Goal: Communication & Community: Answer question/provide support

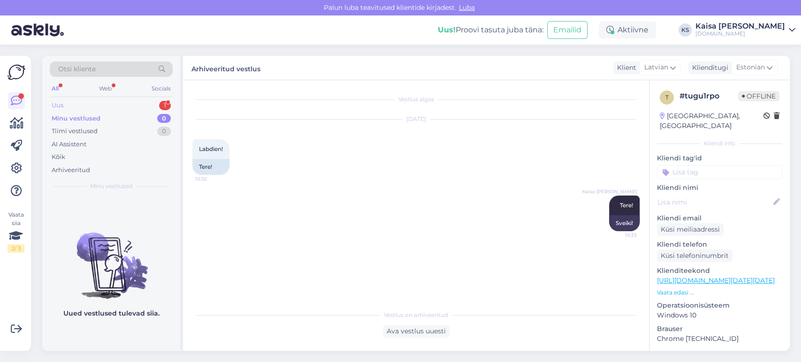
click at [139, 106] on div "Uus 1" at bounding box center [111, 105] width 123 height 13
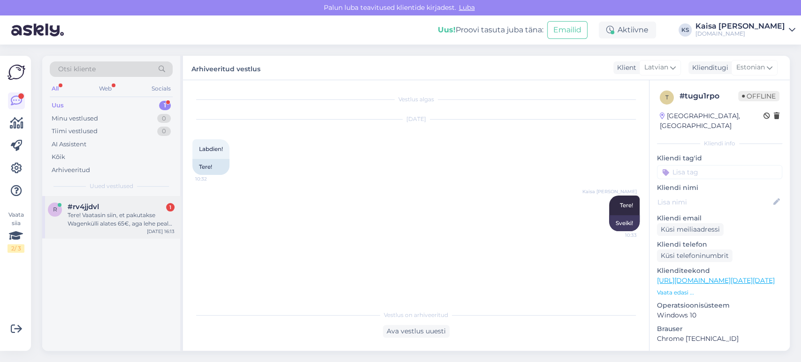
click at [118, 220] on div "Tere! Vaatasin siin, et pakutakse Wagenkülli alates 65€, aga lehe peal madalaim…" at bounding box center [121, 219] width 107 height 17
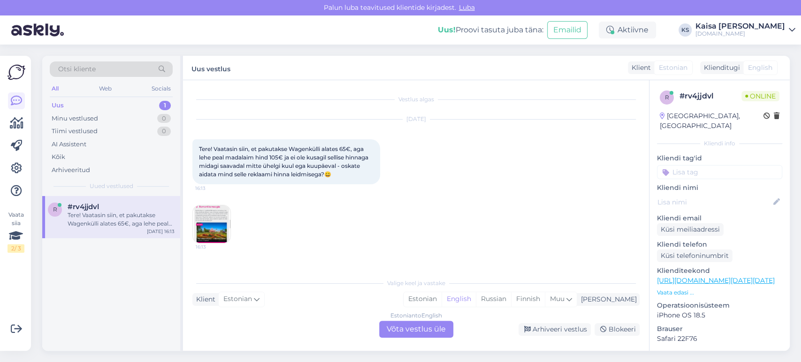
click at [450, 203] on div "[DATE] Tere! Vaatasin siin, et pakutakse Wagenkülli alates 65€, aga lehe peal m…" at bounding box center [415, 181] width 447 height 144
click at [441, 301] on div "Estonian" at bounding box center [422, 299] width 38 height 14
click at [438, 330] on div "Estonian to Estonian Võta vestlus üle" at bounding box center [416, 329] width 74 height 17
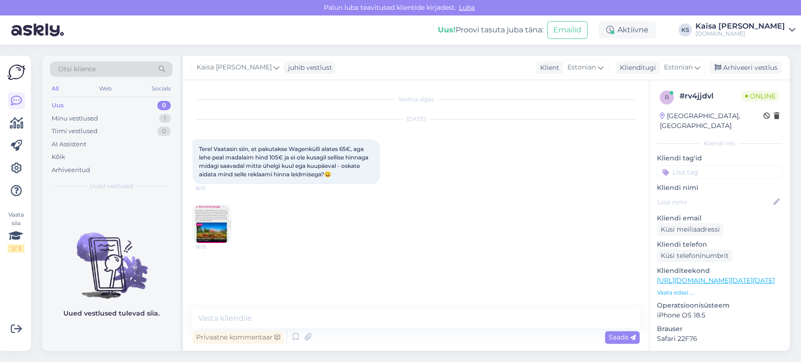
click at [403, 254] on div "Vestlus algas [DATE] Tere! Vaatasin siin, et pakutakse Wagenkülli alates 65€, a…" at bounding box center [420, 195] width 456 height 211
click at [215, 222] on img at bounding box center [212, 224] width 38 height 38
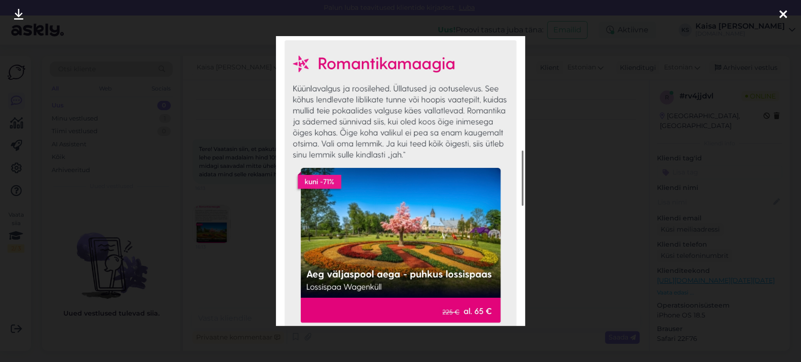
click at [783, 15] on icon at bounding box center [783, 15] width 8 height 12
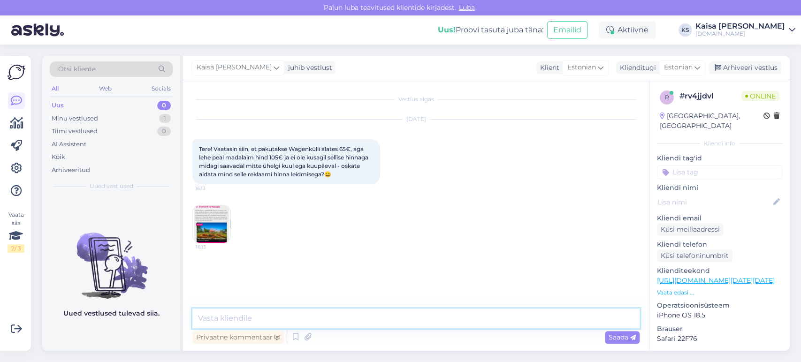
click at [406, 318] on textarea at bounding box center [415, 319] width 447 height 20
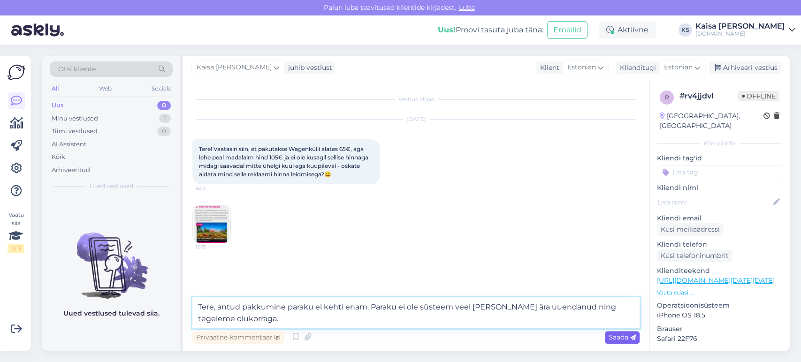
type textarea "Tere, antud pakkumine paraku ei kehti enam. Paraku ei ole süsteem veel [PERSON_…"
click at [623, 335] on span "Saada" at bounding box center [621, 337] width 27 height 8
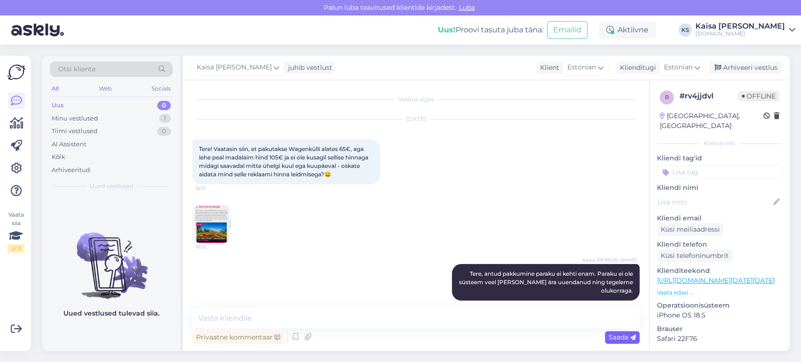
scroll to position [10, 0]
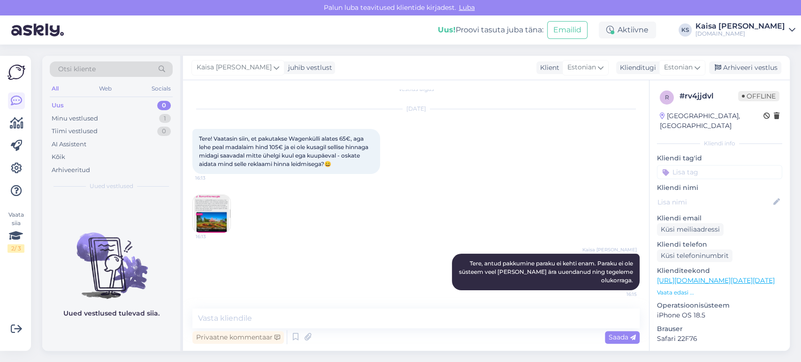
click at [504, 213] on div "[DATE] Tere! Vaatasin siin, et pakutakse Wagenkülli alates 65€, aga lehe peal m…" at bounding box center [415, 171] width 447 height 144
click at [448, 51] on div "Otsi kliente All Web Socials Uus 0 Minu vestlused 1 Tiimi vestlused 0 AI Assist…" at bounding box center [419, 204] width 764 height 318
click at [441, 51] on div "Otsi kliente All Web Socials Uus 0 Minu vestlused 1 Tiimi vestlused 0 AI Assist…" at bounding box center [419, 204] width 764 height 318
